Goal: Task Accomplishment & Management: Complete application form

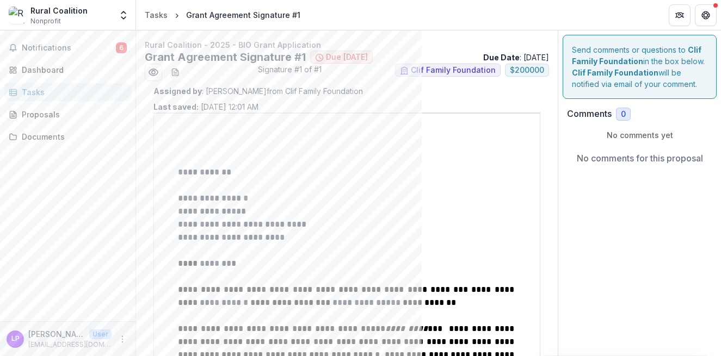
click at [338, 231] on p "**********" at bounding box center [347, 237] width 338 height 13
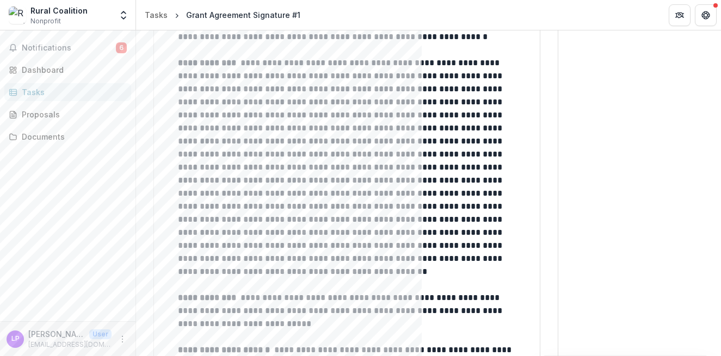
scroll to position [2090, 0]
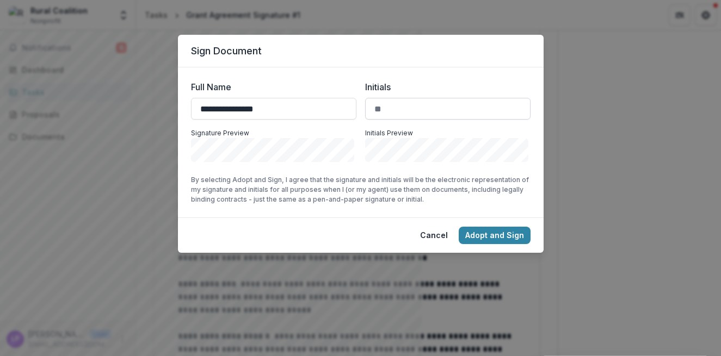
type input "**********"
drag, startPoint x: 399, startPoint y: 106, endPoint x: 353, endPoint y: 106, distance: 46.2
click at [365, 106] on input "Initials" at bounding box center [447, 109] width 165 height 22
click at [387, 104] on input "Initials" at bounding box center [447, 109] width 165 height 22
type input "**"
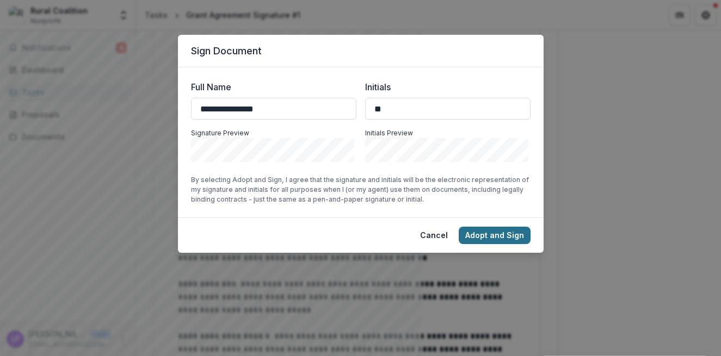
click at [487, 227] on button "Adopt and Sign" at bounding box center [495, 235] width 72 height 17
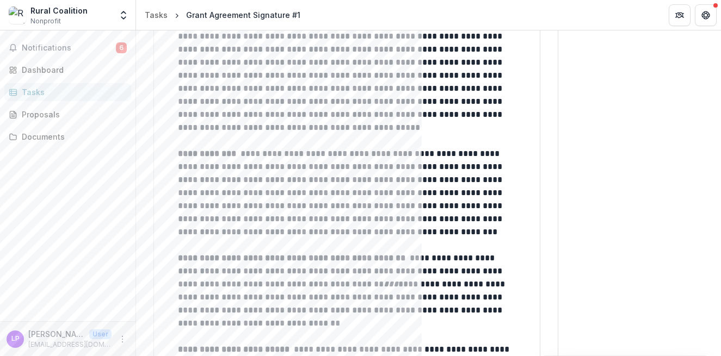
scroll to position [0, 2]
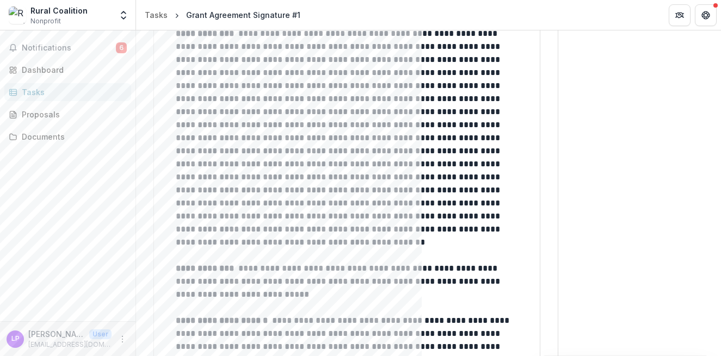
scroll to position [0, 0]
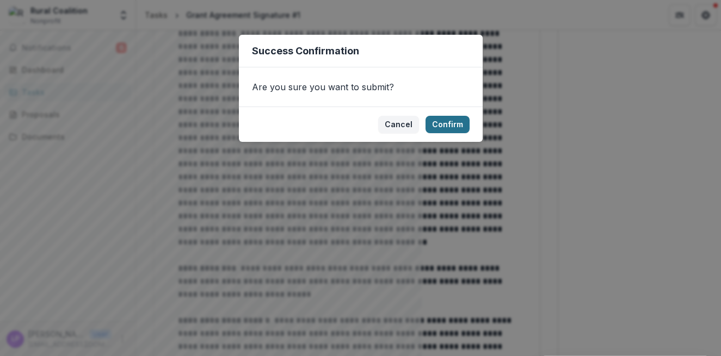
click at [444, 121] on button "Confirm" at bounding box center [447, 124] width 44 height 17
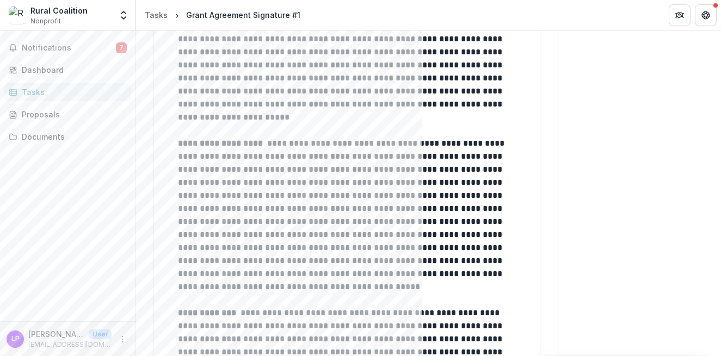
scroll to position [431, 0]
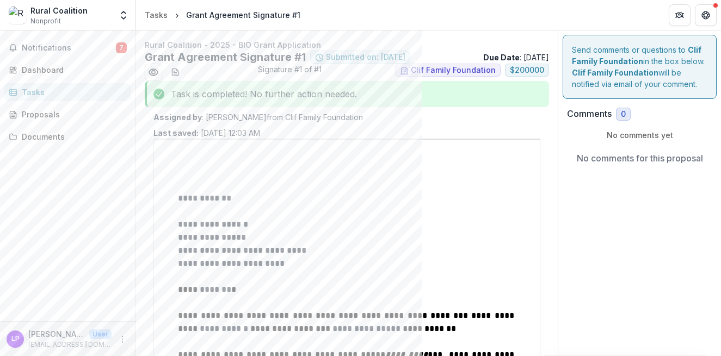
click at [357, 55] on span "Submitted on: [DATE]" at bounding box center [365, 57] width 79 height 9
click at [360, 54] on span "Submitted on: [DATE]" at bounding box center [365, 57] width 79 height 9
click at [442, 67] on span "Clif Family Foundation" at bounding box center [453, 70] width 85 height 9
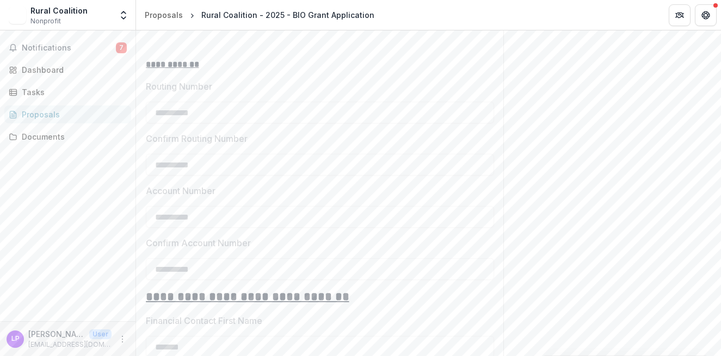
scroll to position [2703, 0]
